Goal: Information Seeking & Learning: Check status

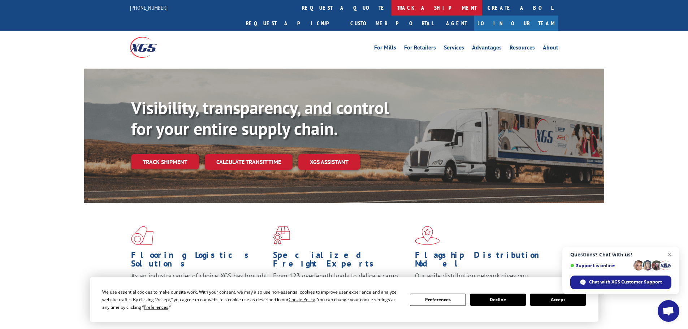
click at [391, 4] on link "track a shipment" at bounding box center [436, 8] width 91 height 16
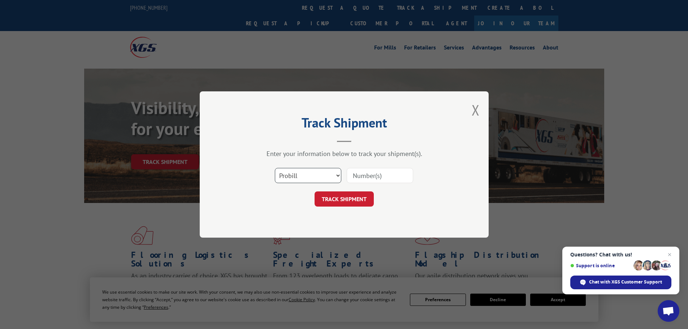
drag, startPoint x: 293, startPoint y: 179, endPoint x: 293, endPoint y: 183, distance: 4.0
click at [293, 179] on select "Select category... Probill BOL PO" at bounding box center [308, 175] width 66 height 15
select select "po"
click at [275, 168] on select "Select category... Probill BOL PO" at bounding box center [308, 175] width 66 height 15
click at [365, 179] on input at bounding box center [380, 175] width 66 height 15
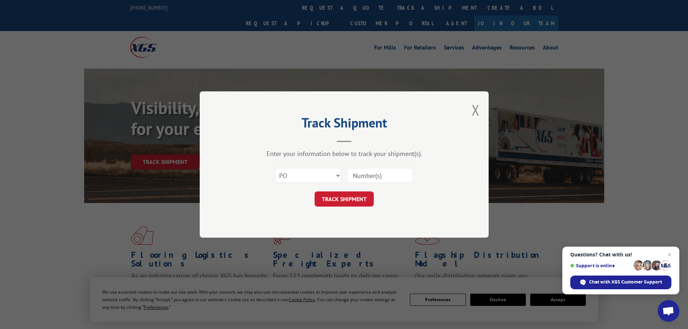
paste input "10543554"
type input "10543554"
click at [345, 200] on button "TRACK SHIPMENT" at bounding box center [343, 198] width 59 height 15
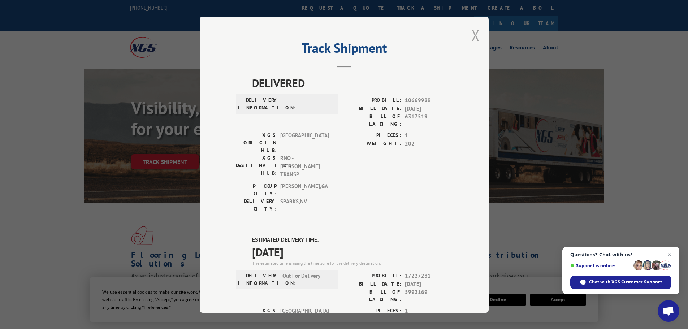
click at [474, 33] on button "Close modal" at bounding box center [476, 35] width 8 height 19
